Goal: Entertainment & Leisure: Consume media (video, audio)

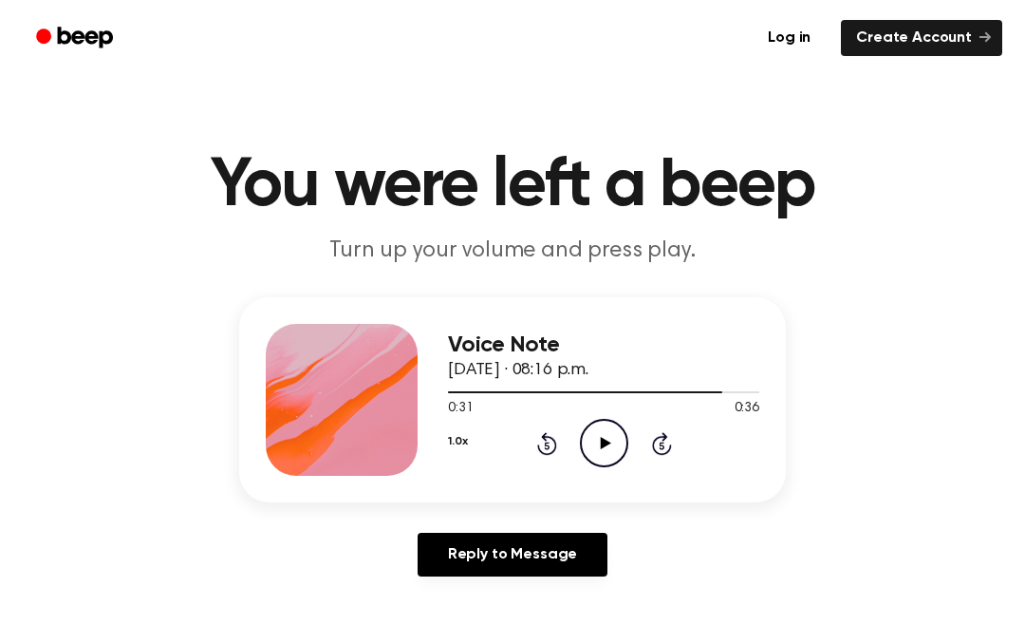
click at [550, 455] on icon at bounding box center [547, 443] width 20 height 23
click at [551, 452] on icon at bounding box center [547, 443] width 20 height 23
click at [545, 431] on icon "Rewind 5 seconds" at bounding box center [546, 443] width 21 height 25
click at [549, 435] on icon "Rewind 5 seconds" at bounding box center [546, 443] width 21 height 25
click at [556, 431] on icon "Rewind 5 seconds" at bounding box center [546, 443] width 21 height 25
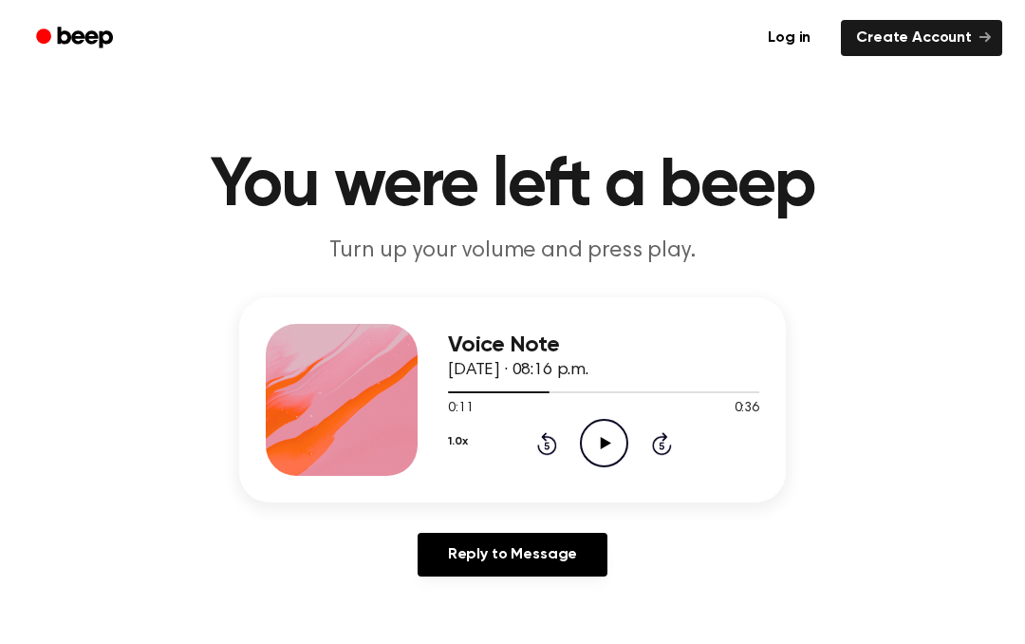
click at [562, 436] on div "1.0x Rewind 5 seconds Play Audio Skip 5 seconds" at bounding box center [603, 443] width 311 height 48
click at [549, 440] on icon "Rewind 5 seconds" at bounding box center [546, 443] width 21 height 25
click at [551, 438] on icon at bounding box center [547, 443] width 20 height 23
click at [548, 436] on icon at bounding box center [547, 443] width 20 height 23
click at [612, 442] on icon "Play Audio" at bounding box center [604, 443] width 48 height 48
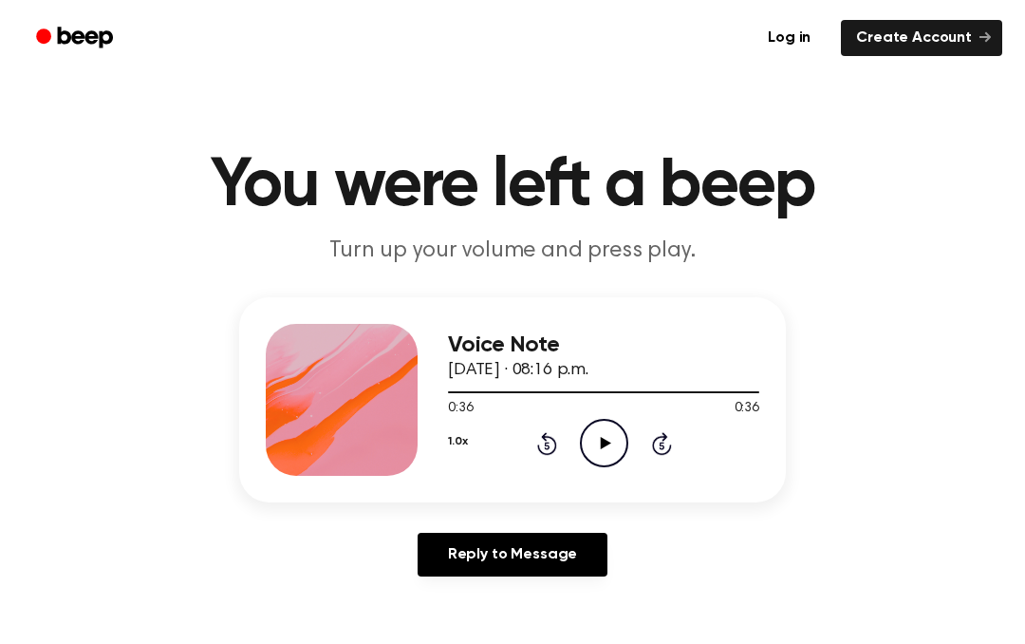
click at [554, 443] on icon "Rewind 5 seconds" at bounding box center [546, 443] width 21 height 25
click at [553, 443] on icon "Rewind 5 seconds" at bounding box center [546, 443] width 21 height 25
click at [542, 440] on icon "Rewind 5 seconds" at bounding box center [546, 443] width 21 height 25
click at [541, 439] on icon "Rewind 5 seconds" at bounding box center [546, 443] width 21 height 25
click at [544, 441] on icon "Rewind 5 seconds" at bounding box center [546, 443] width 21 height 25
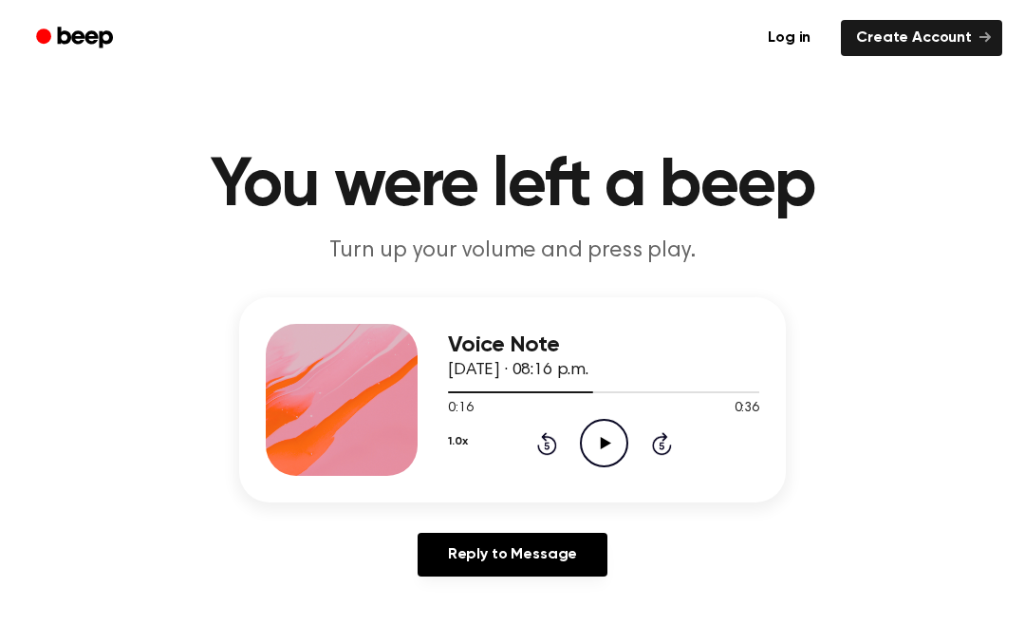
click at [543, 440] on icon "Rewind 5 seconds" at bounding box center [546, 443] width 21 height 25
click at [537, 440] on icon "Rewind 5 seconds" at bounding box center [546, 443] width 21 height 25
click at [536, 439] on icon "Rewind 5 seconds" at bounding box center [546, 443] width 21 height 25
click at [536, 437] on icon "Rewind 5 seconds" at bounding box center [546, 443] width 21 height 25
click at [614, 452] on icon "Play Audio" at bounding box center [604, 443] width 48 height 48
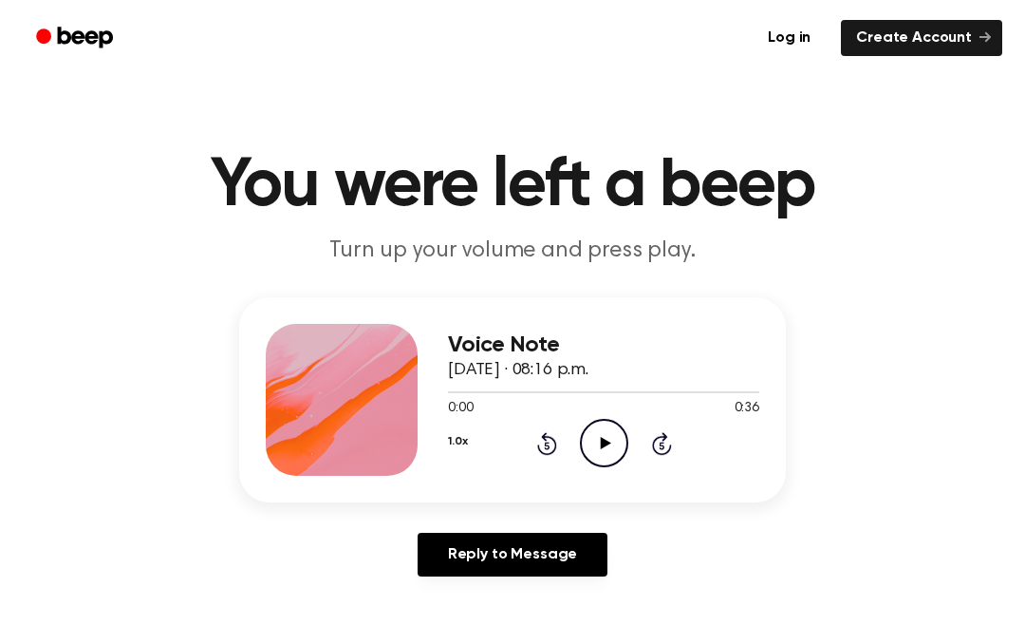
click at [623, 445] on icon "Play Audio" at bounding box center [604, 443] width 48 height 48
